Goal: Task Accomplishment & Management: Manage account settings

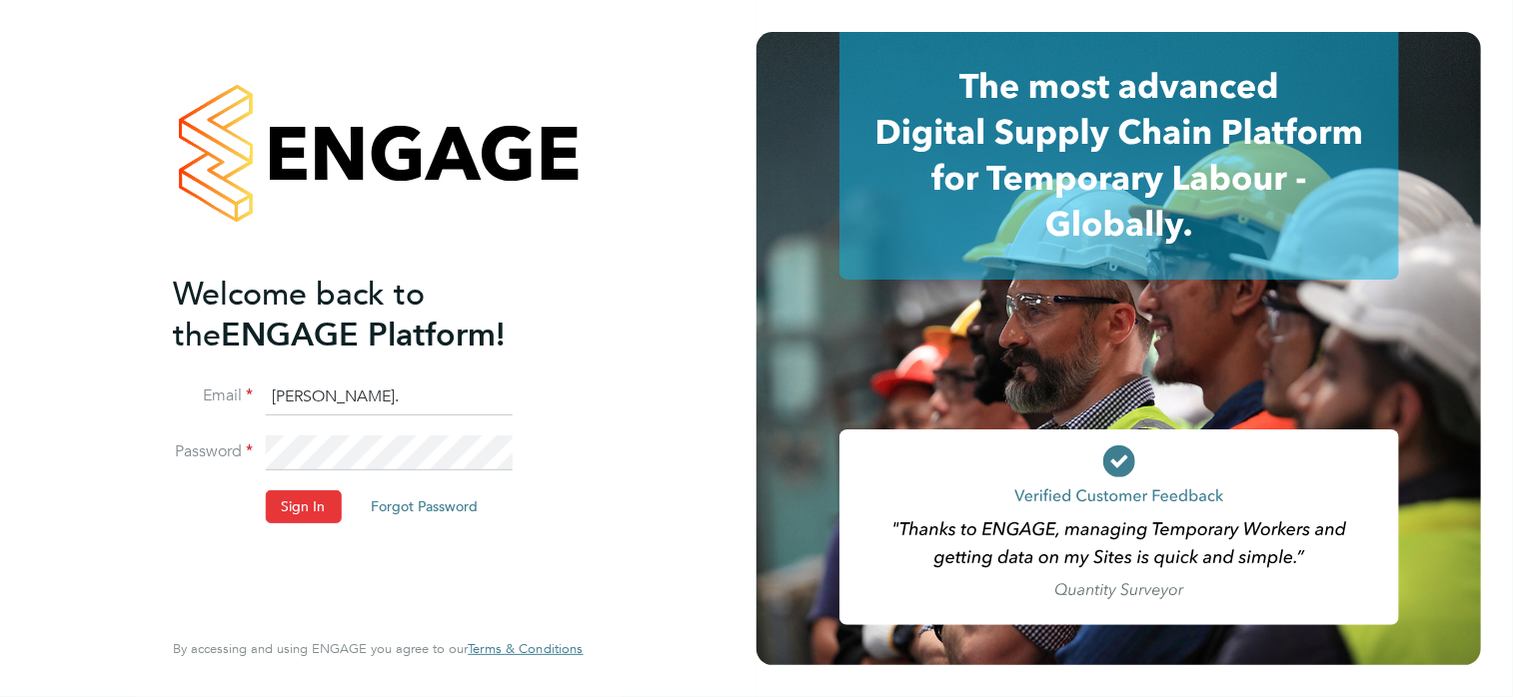
drag, startPoint x: 396, startPoint y: 382, endPoint x: 384, endPoint y: 387, distance: 13.0
click at [396, 382] on input "[PERSON_NAME]." at bounding box center [388, 398] width 247 height 36
drag, startPoint x: 372, startPoint y: 393, endPoint x: 250, endPoint y: 396, distance: 121.9
click at [250, 396] on li "Email [PERSON_NAME]." at bounding box center [368, 408] width 390 height 56
type input "[PERSON_NAME][EMAIL_ADDRESS][PERSON_NAME][DOMAIN_NAME]"
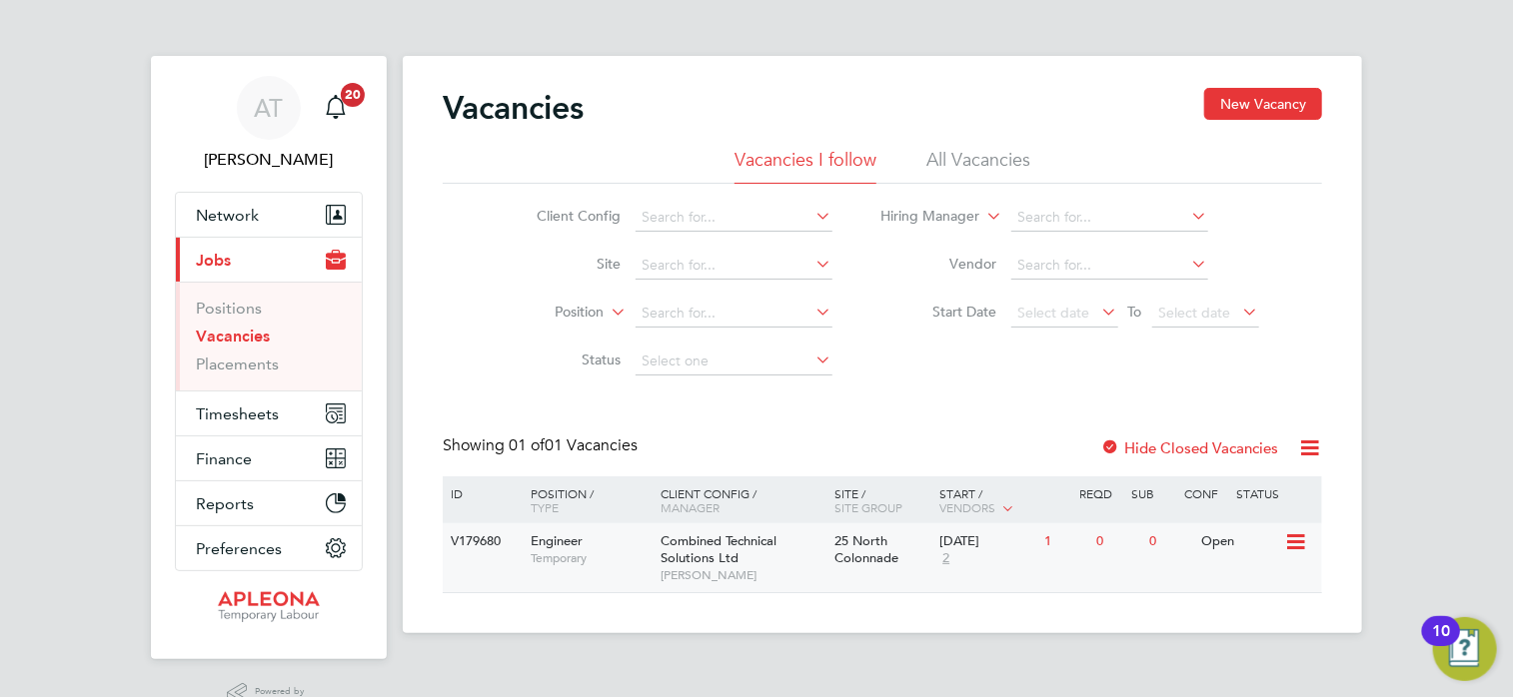
click at [1284, 537] on icon at bounding box center [1294, 543] width 20 height 24
click at [1259, 643] on li "Update Status" at bounding box center [1246, 644] width 116 height 28
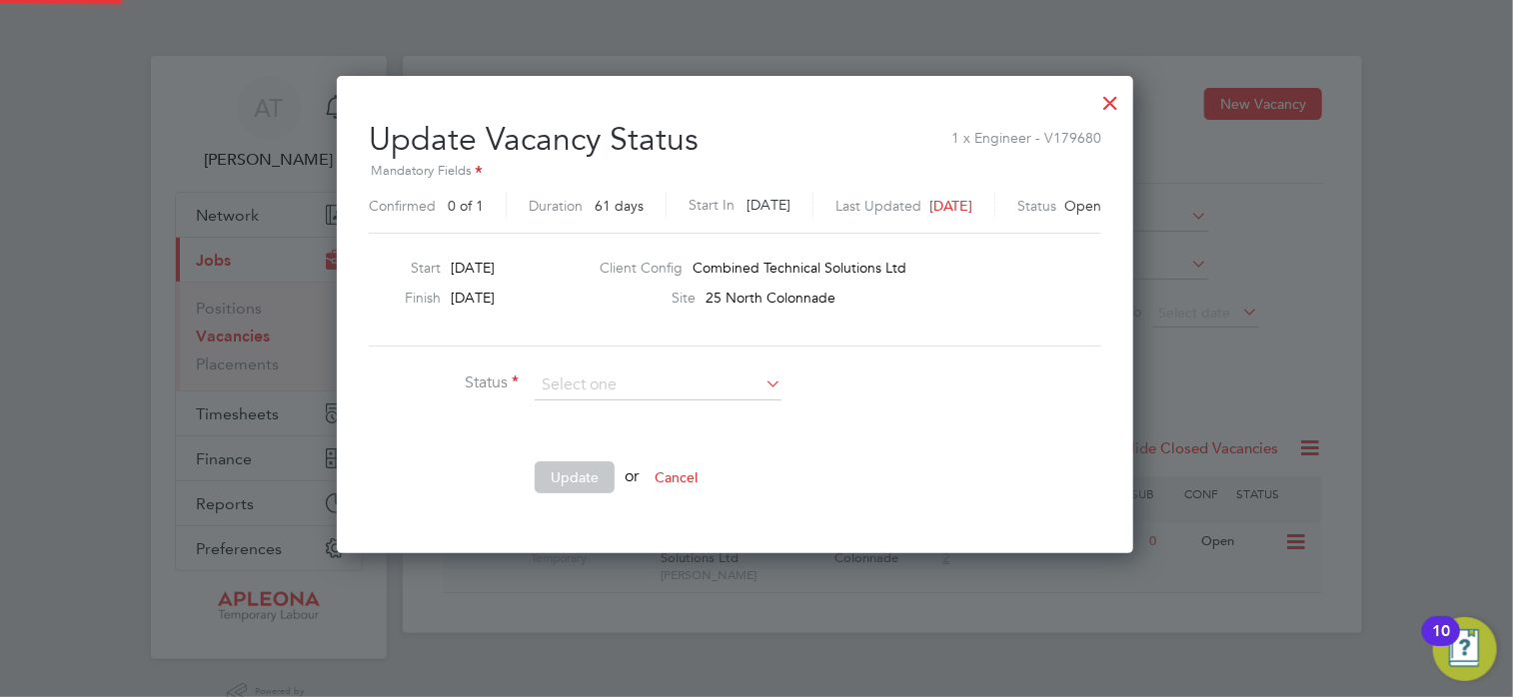
scroll to position [475, 839]
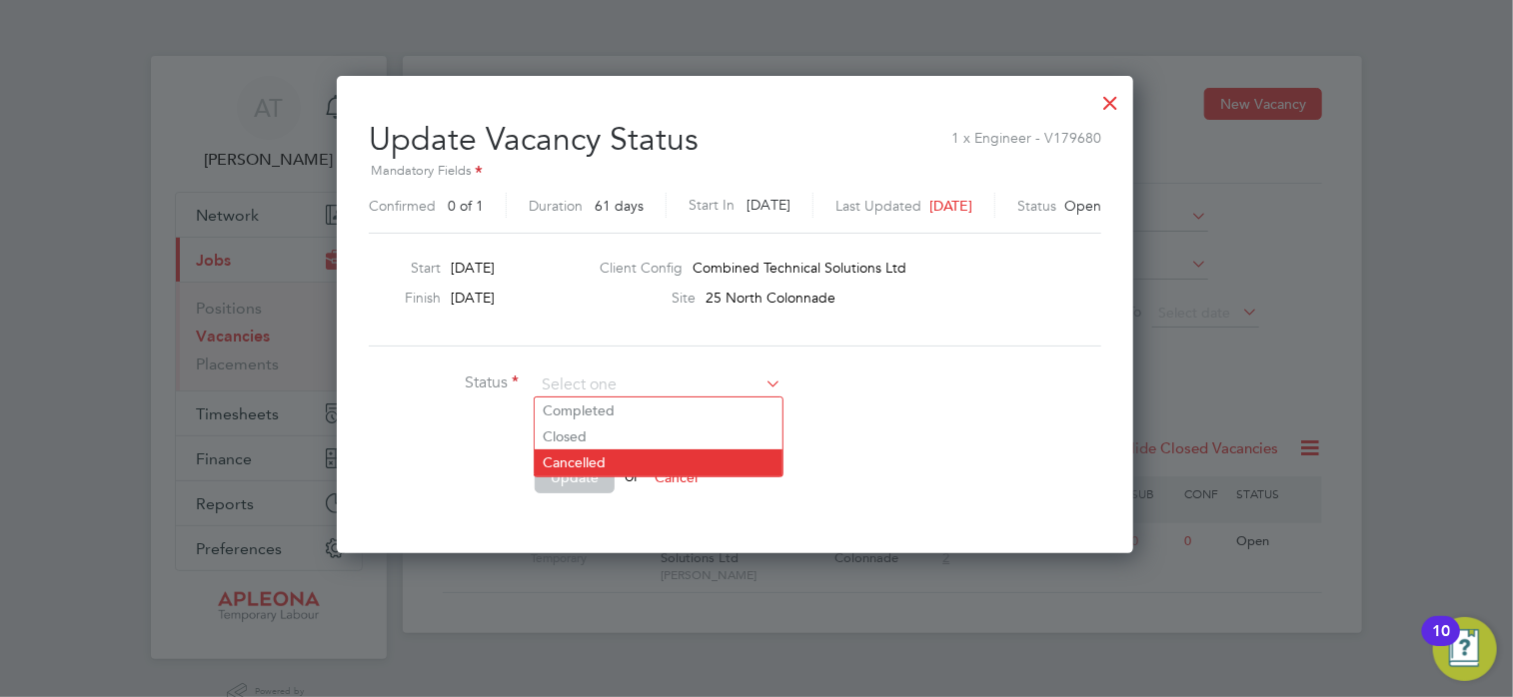
click at [603, 460] on li "Cancelled" at bounding box center [659, 463] width 248 height 26
type input "Cancelled"
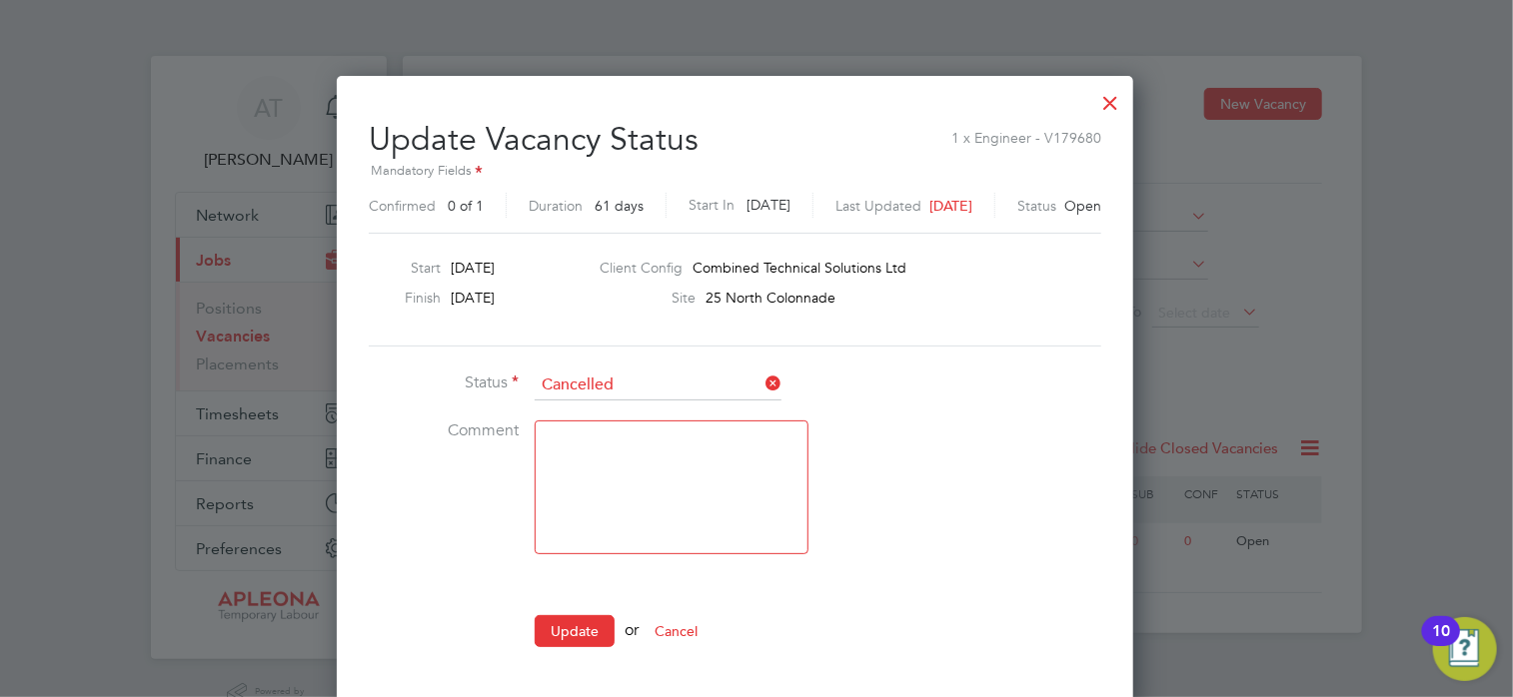
scroll to position [627, 839]
click at [611, 450] on textarea at bounding box center [672, 488] width 274 height 134
click at [610, 463] on textarea "Vacancy being sourced by internal cover" at bounding box center [672, 488] width 274 height 134
click at [787, 463] on textarea "Vacancy being sourced by internal mobile engineer cover" at bounding box center [672, 488] width 274 height 134
type textarea "Vacancy being sourced by internal mobile engineer cover pool"
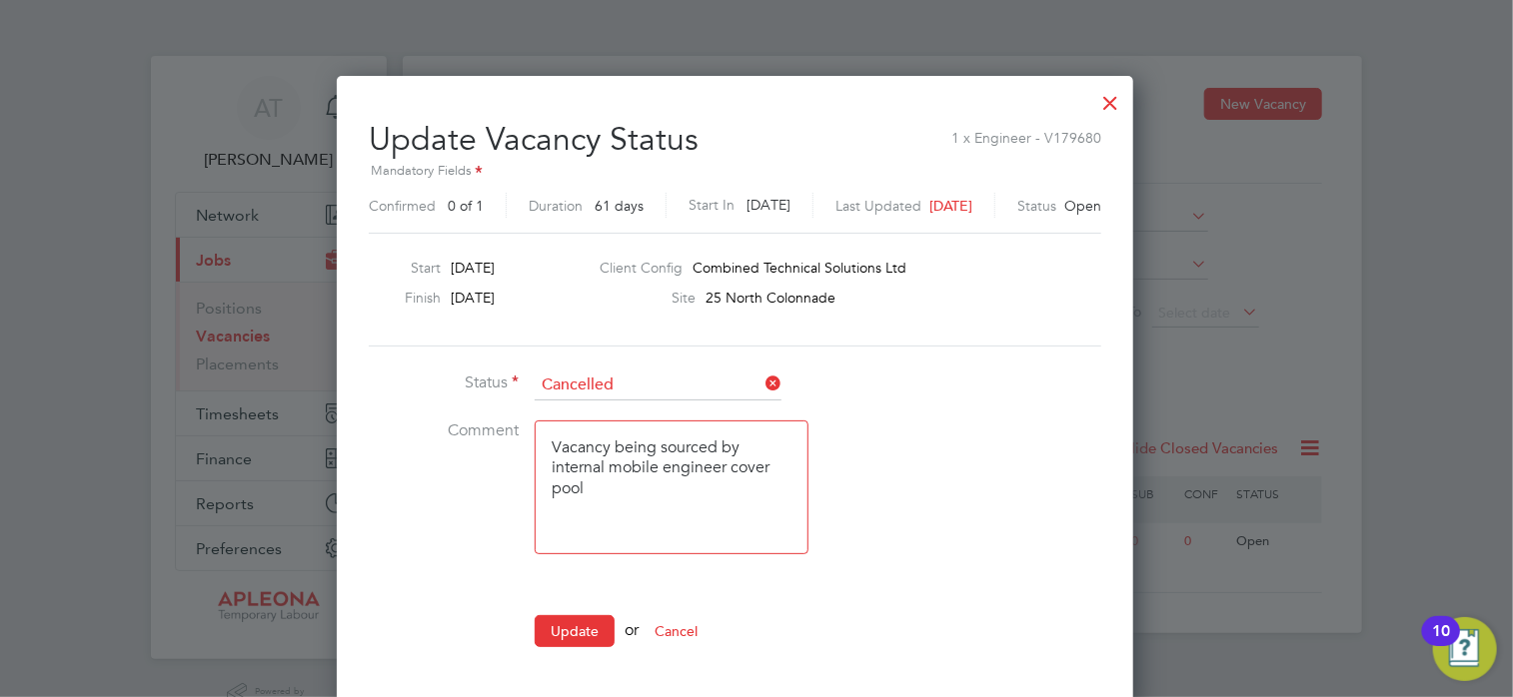
click at [470, 538] on li "Comment Vacancy being sourced by internal mobile engineer cover pool" at bounding box center [669, 498] width 600 height 154
click at [589, 636] on button "Update" at bounding box center [575, 631] width 80 height 32
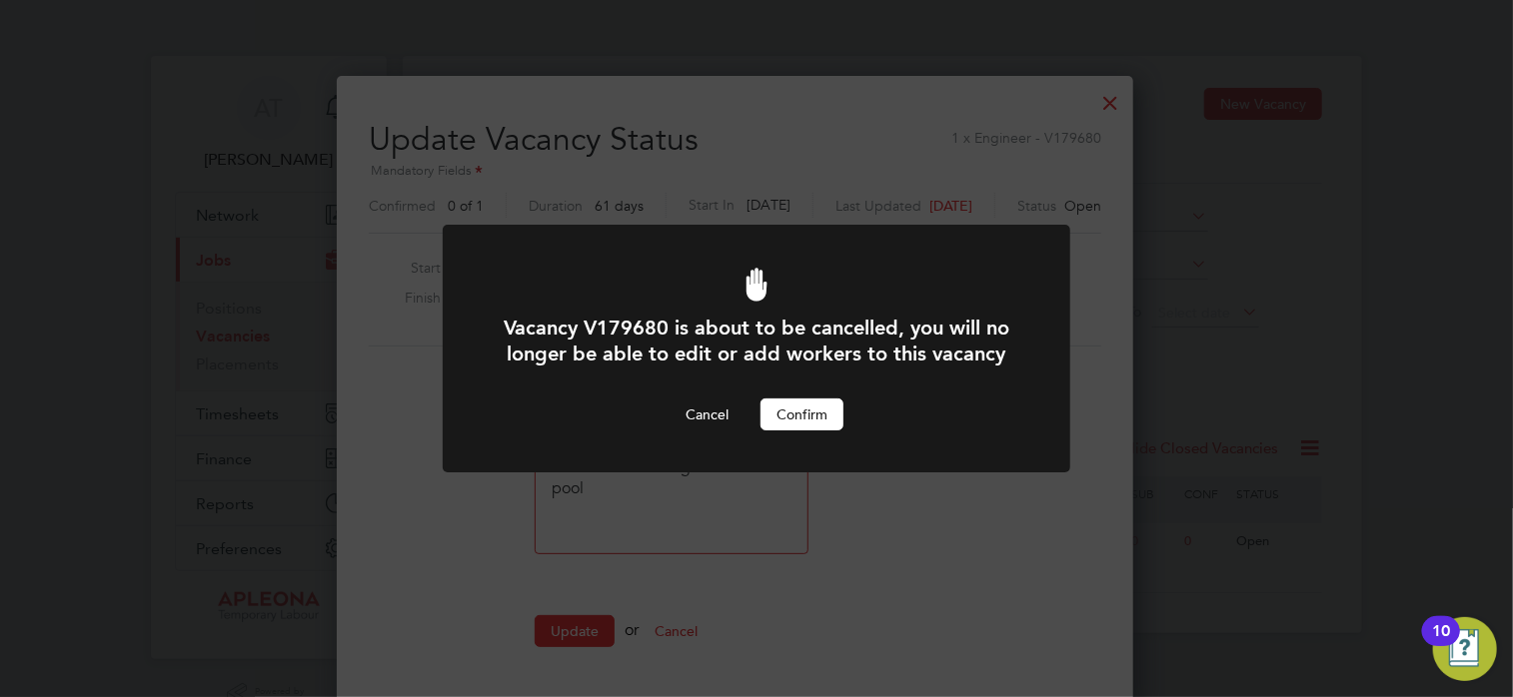
click at [808, 417] on button "Confirm" at bounding box center [801, 415] width 83 height 32
